Goal: Task Accomplishment & Management: Manage account settings

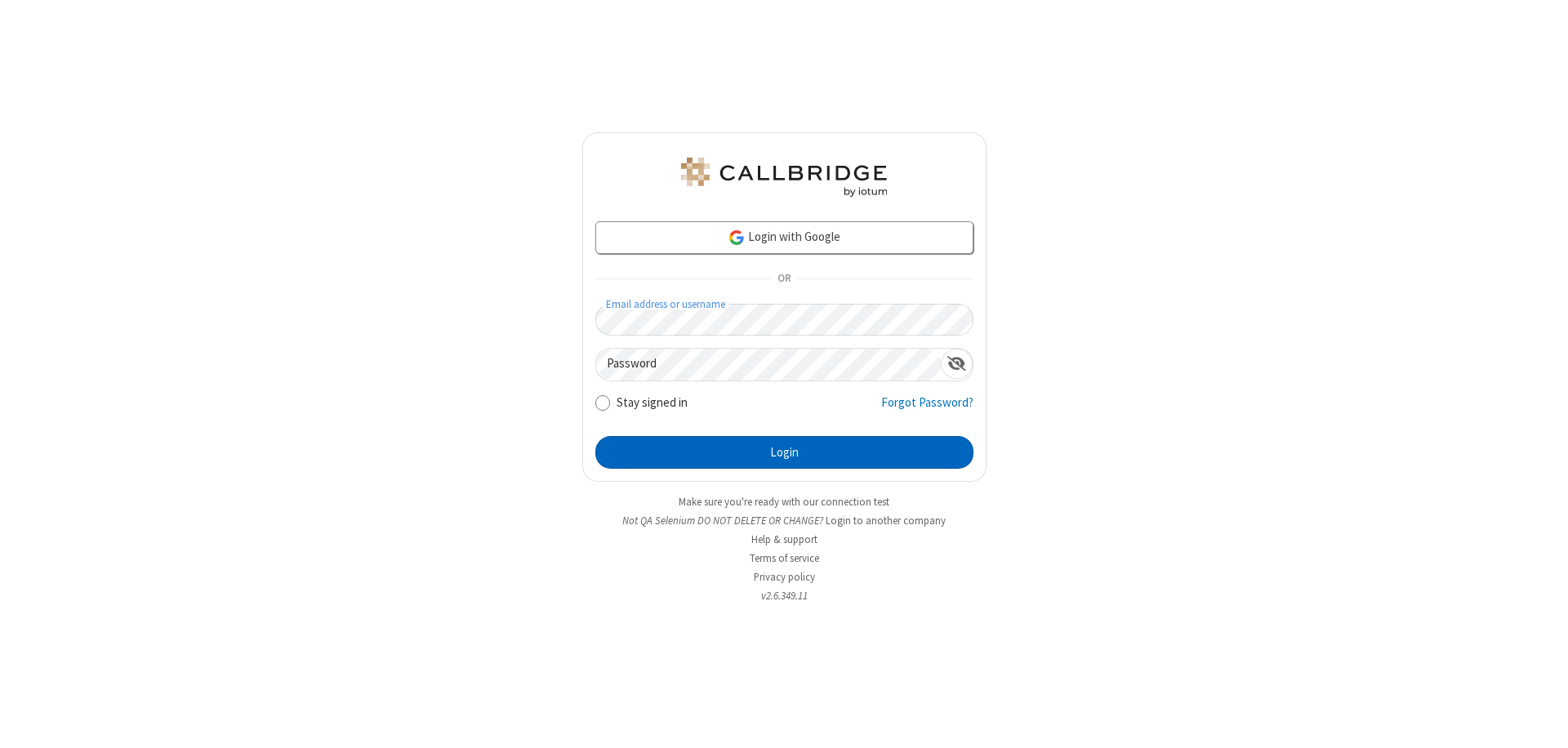
click at [784, 452] on button "Login" at bounding box center [784, 452] width 378 height 33
click at [602, 401] on input "Stay signed in" at bounding box center [603, 401] width 15 height 17
checkbox input "false"
click at [784, 452] on button "Login" at bounding box center [784, 452] width 378 height 33
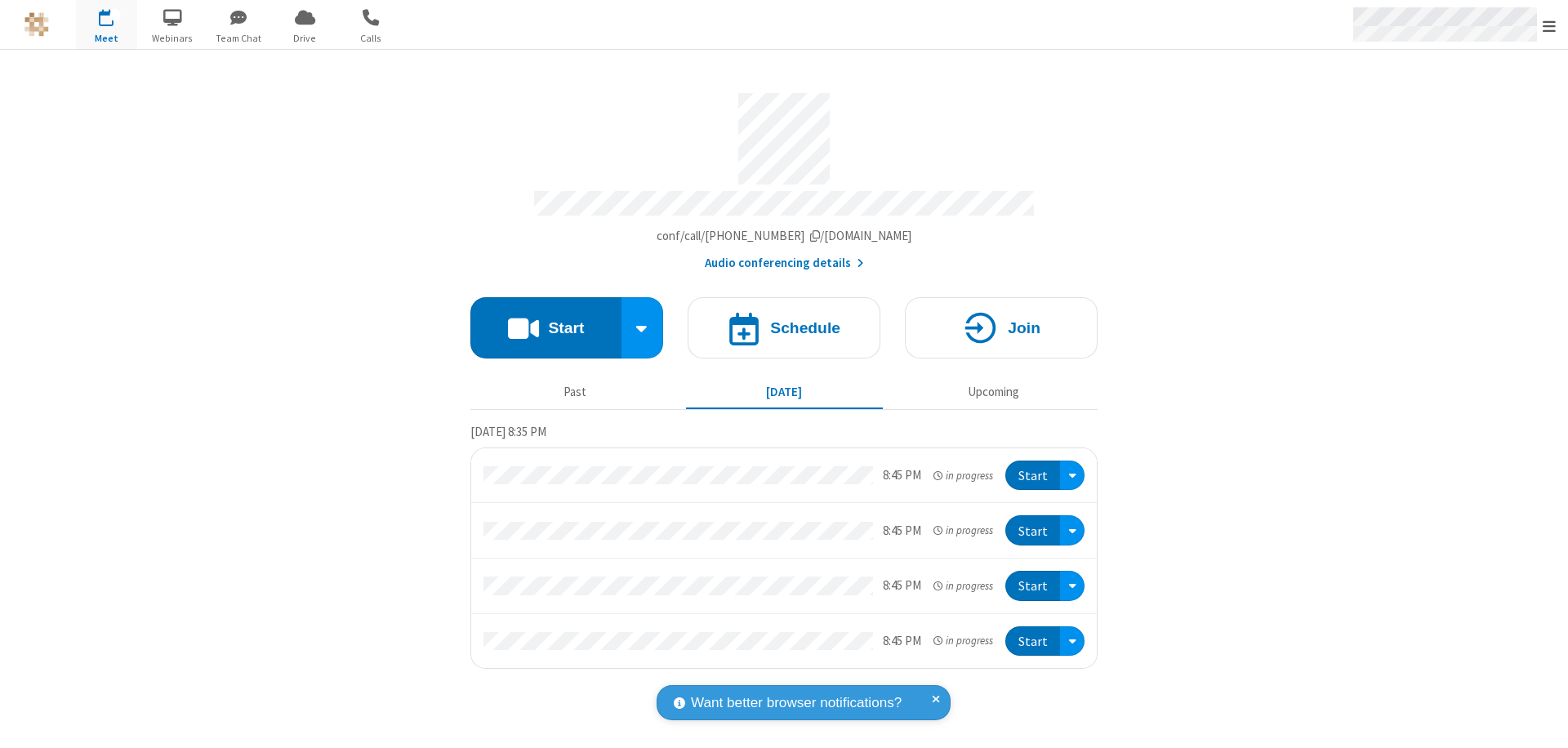
click at [1549, 25] on span "Open menu" at bounding box center [1549, 25] width 13 height 16
